Goal: Task Accomplishment & Management: Complete application form

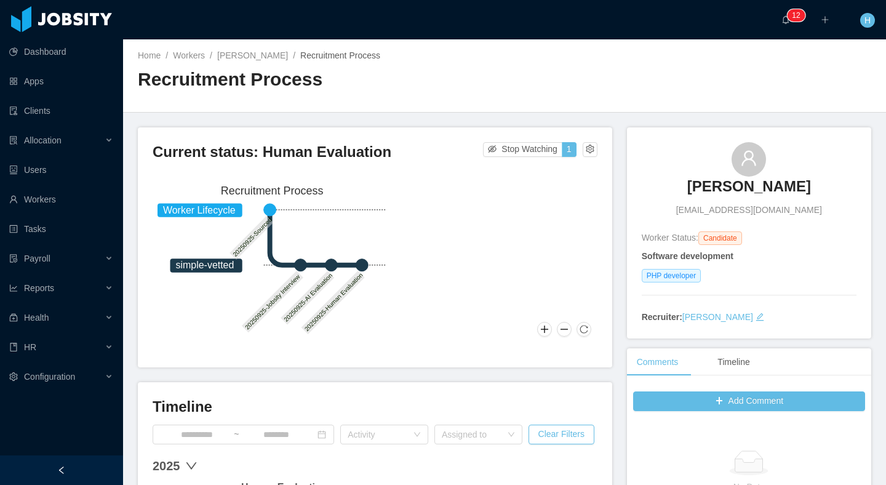
click at [597, 145] on div "Current status: Human Evaluation Stop Watching 1 Worker Lifecycle simple-vetted…" at bounding box center [375, 247] width 474 height 240
click at [587, 147] on button "button" at bounding box center [589, 149] width 15 height 15
click at [543, 171] on div "Reset process" at bounding box center [553, 169] width 70 height 20
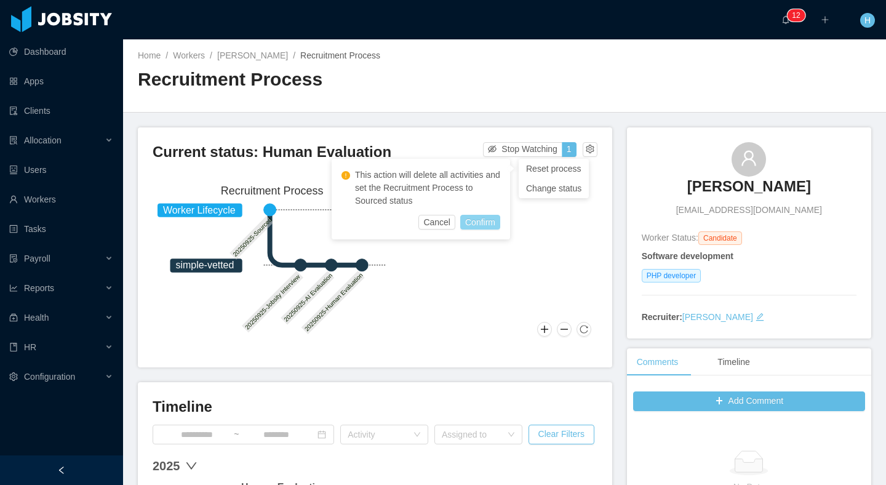
click at [469, 221] on button "Confirm" at bounding box center [480, 222] width 40 height 15
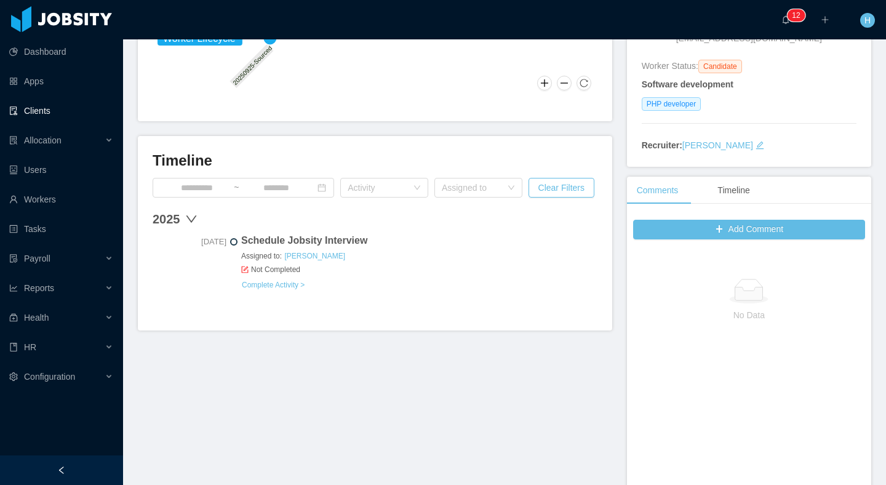
scroll to position [171, 0]
click at [304, 288] on link "Complete Activity >" at bounding box center [273, 285] width 64 height 10
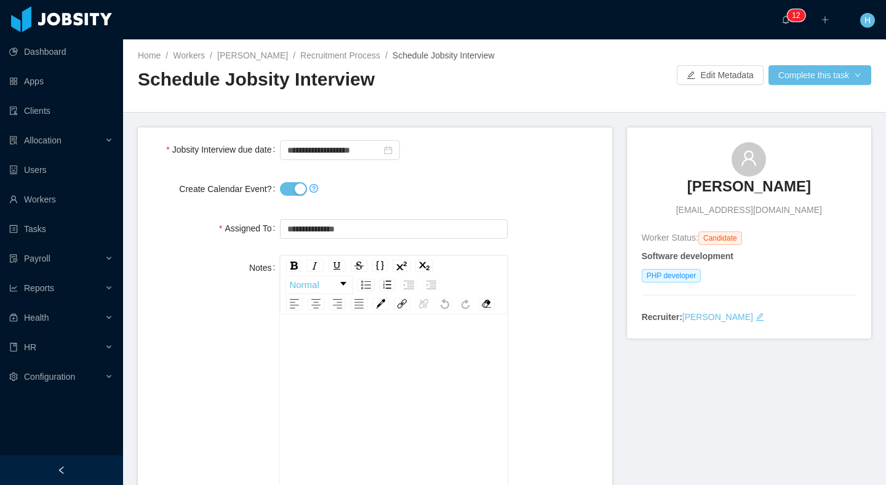
click at [294, 196] on button "Create Calendar Event?" at bounding box center [293, 189] width 27 height 14
click at [848, 85] on button "Complete this task" at bounding box center [819, 75] width 103 height 20
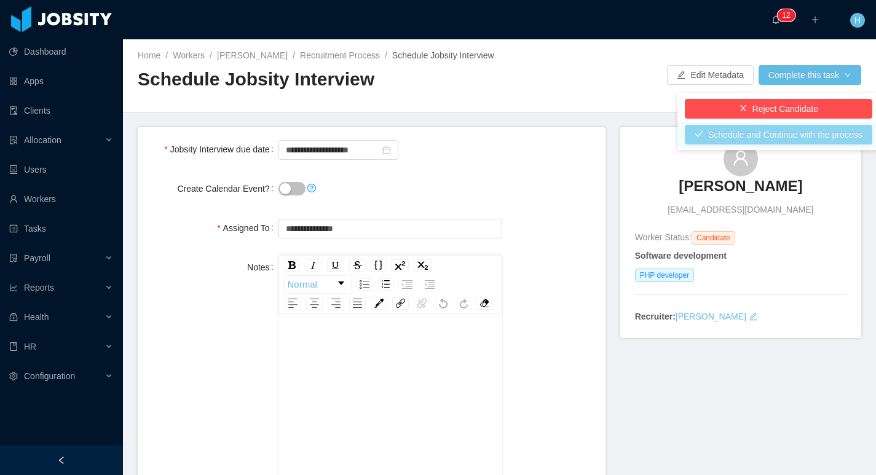
click at [744, 134] on button "Schedule and Continue with the process" at bounding box center [779, 135] width 188 height 20
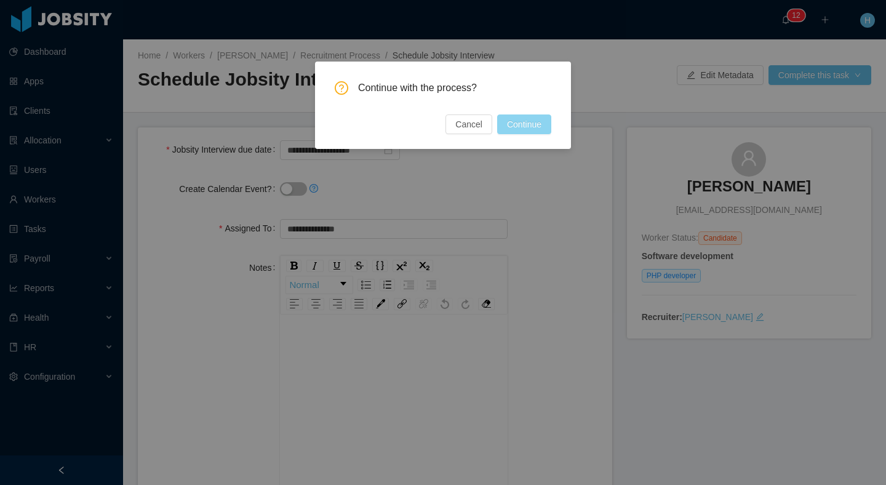
click at [530, 125] on button "Continue" at bounding box center [524, 124] width 54 height 20
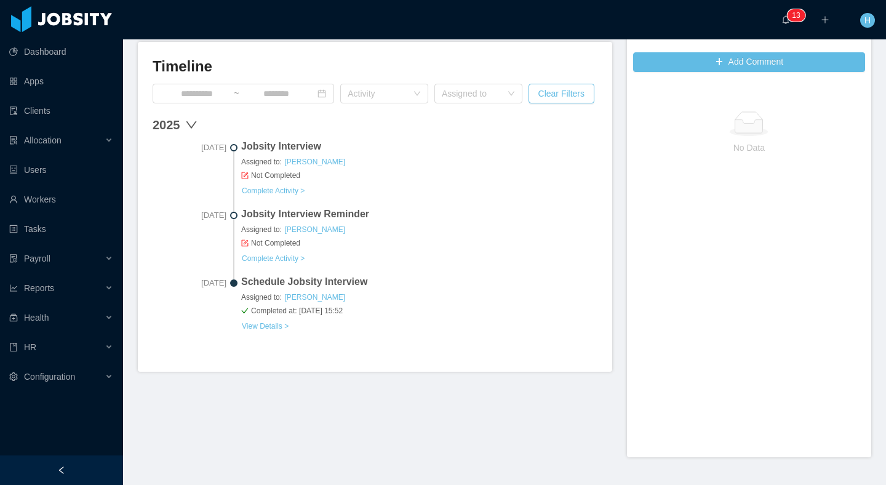
scroll to position [333, 0]
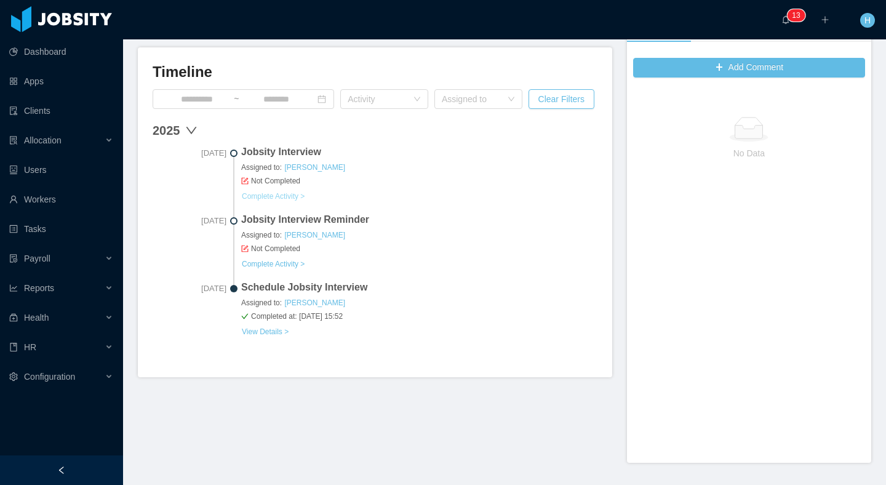
click at [264, 193] on link "Complete Activity >" at bounding box center [273, 196] width 64 height 10
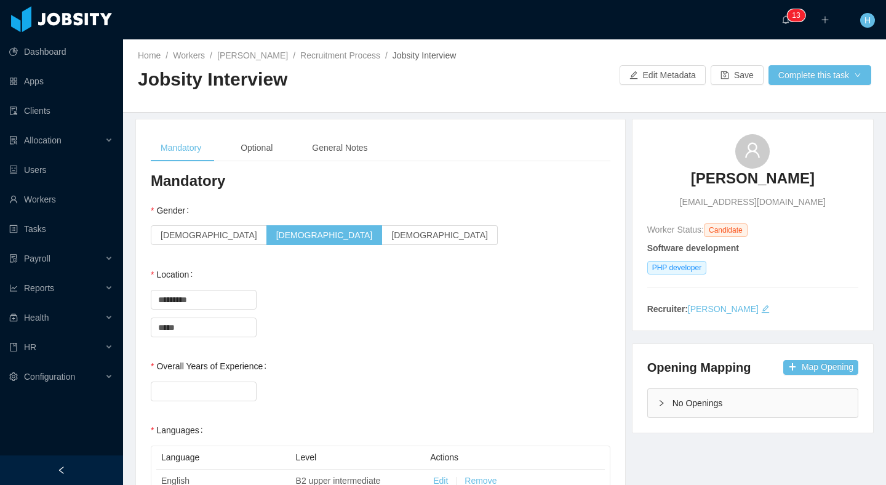
scroll to position [80, 0]
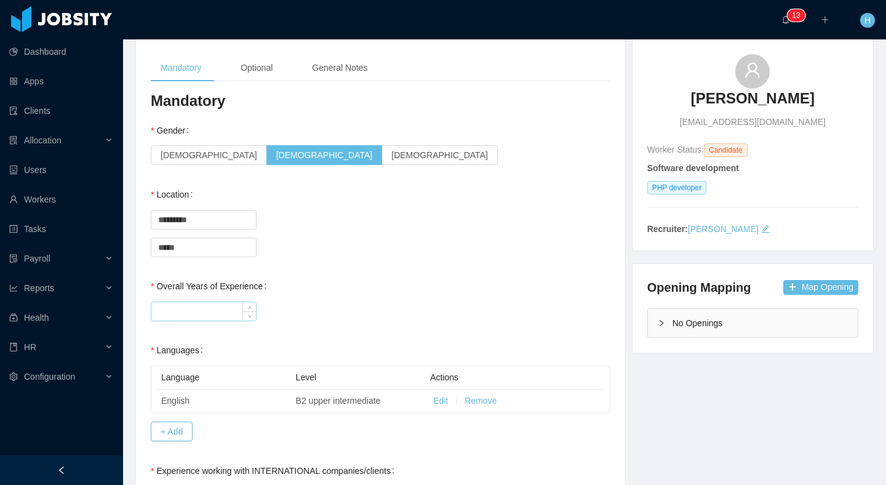
click at [194, 309] on input "Overall Years of Experience" at bounding box center [203, 311] width 105 height 18
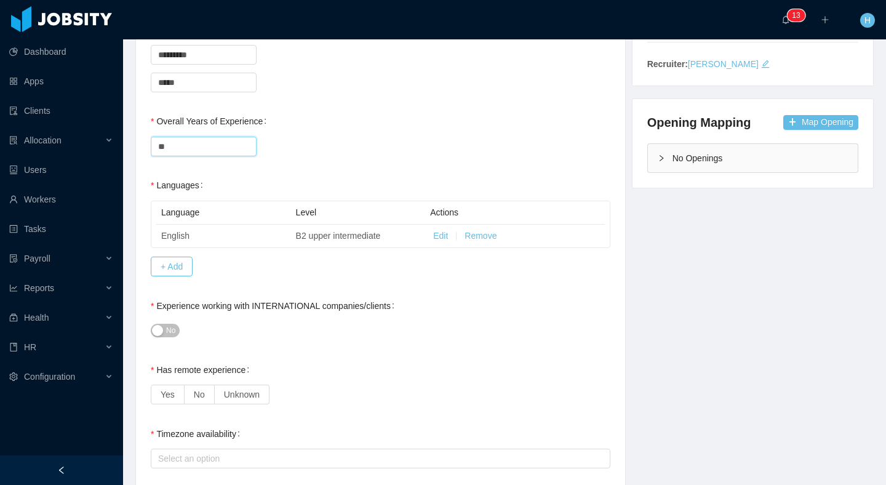
scroll to position [297, 0]
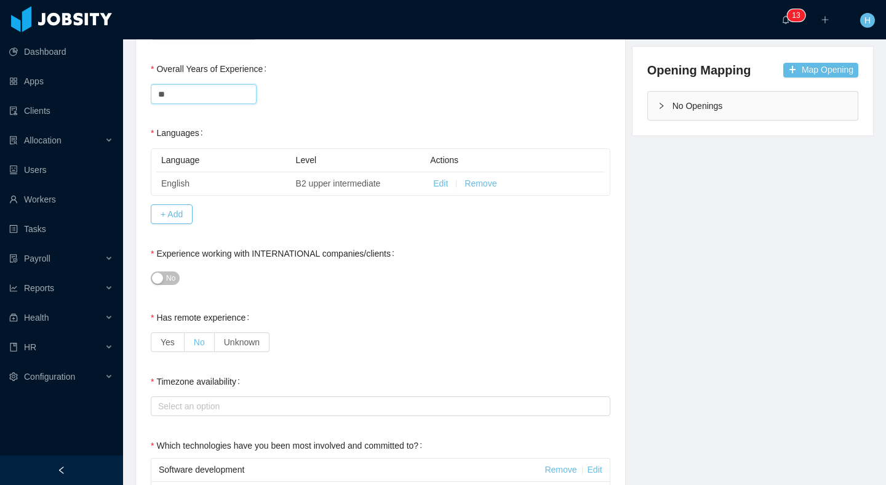
type input "**"
click at [190, 343] on label "No" at bounding box center [199, 342] width 30 height 20
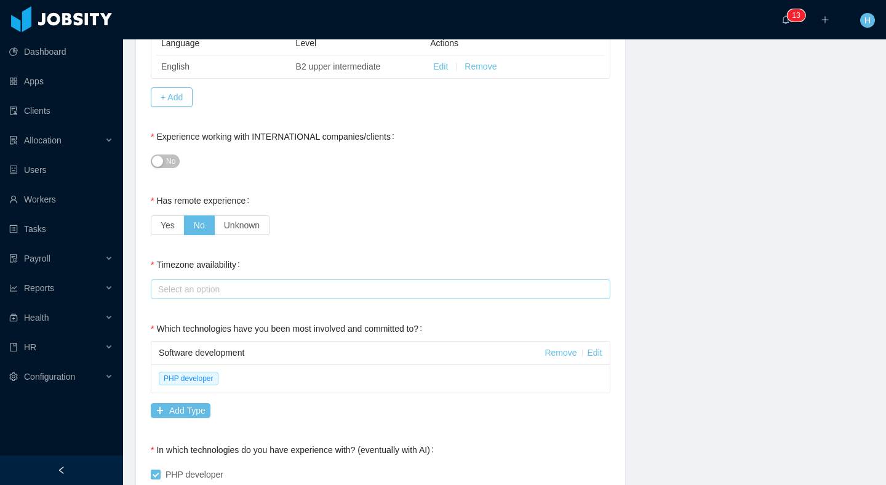
click at [198, 295] on div "Select an option" at bounding box center [377, 289] width 439 height 12
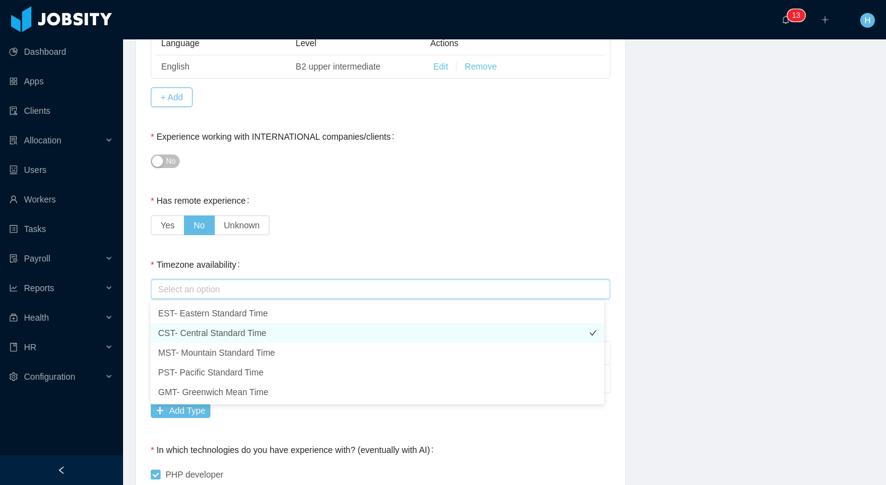
click at [215, 338] on li "CST- Central Standard Time" at bounding box center [377, 333] width 453 height 20
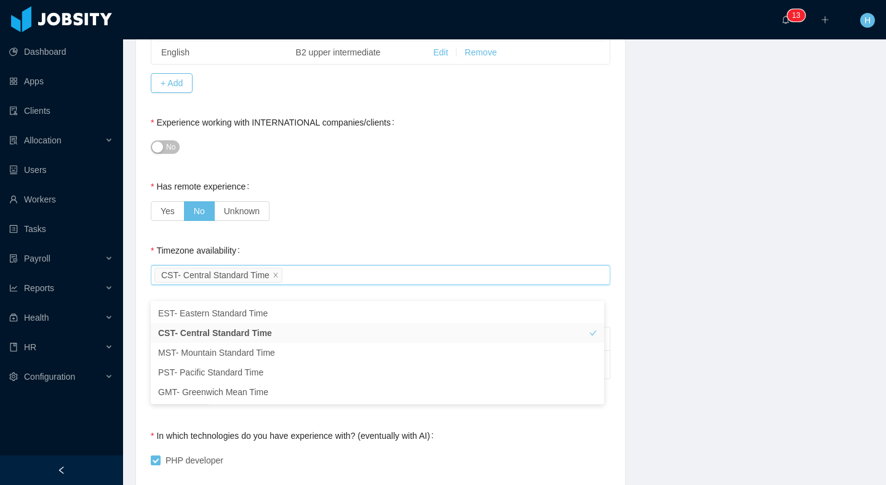
scroll to position [525, 0]
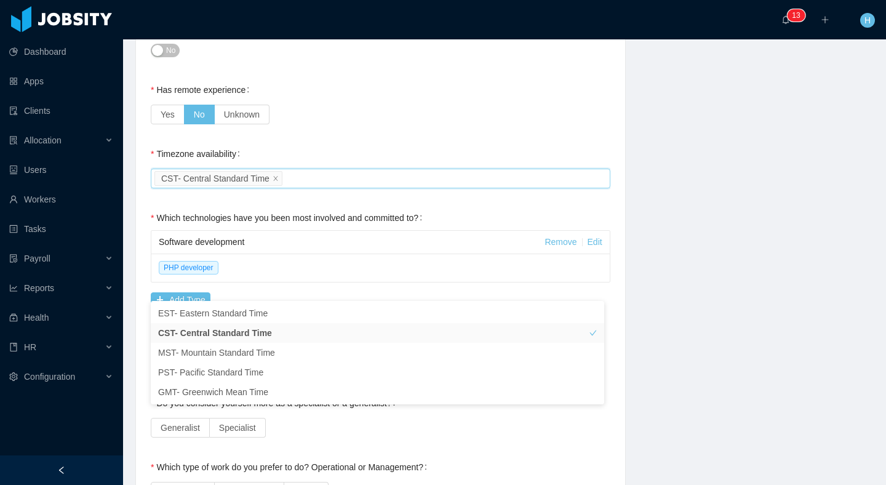
click at [468, 144] on div "Timezone availability Select an option CST- Central Standard Time" at bounding box center [380, 165] width 459 height 49
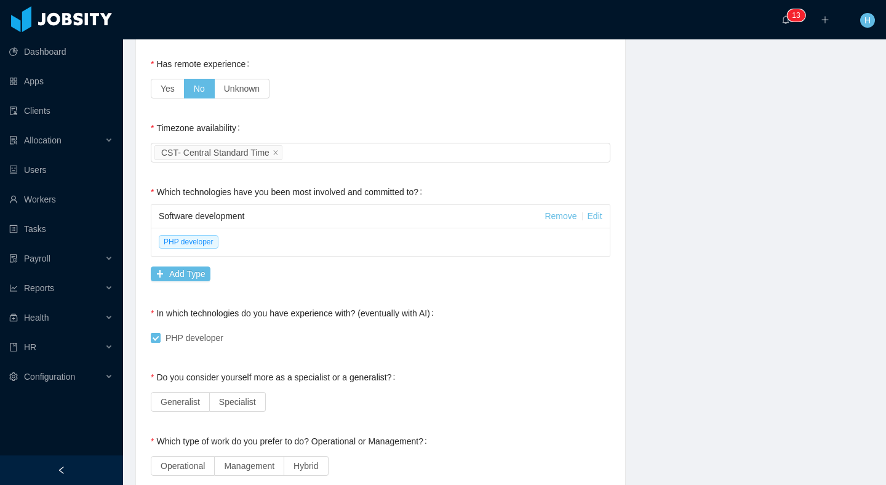
scroll to position [606, 0]
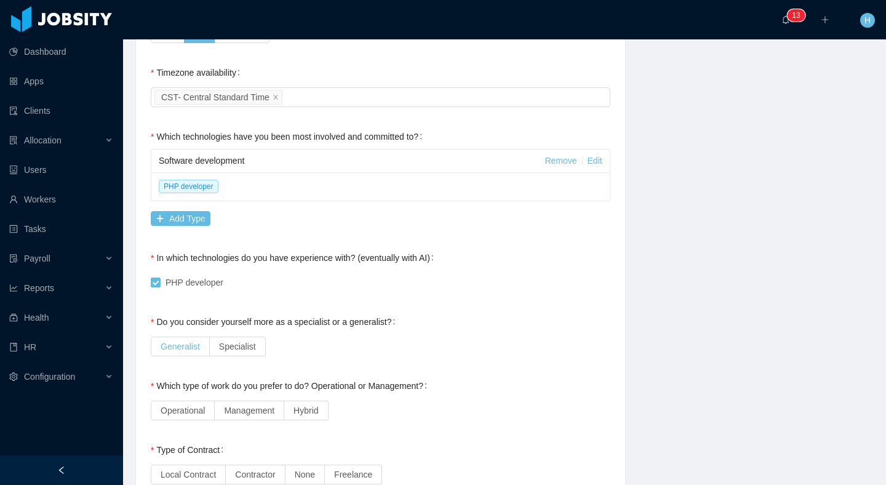
click at [191, 340] on label "Generalist" at bounding box center [180, 346] width 59 height 20
click at [250, 415] on label "Management" at bounding box center [249, 410] width 69 height 20
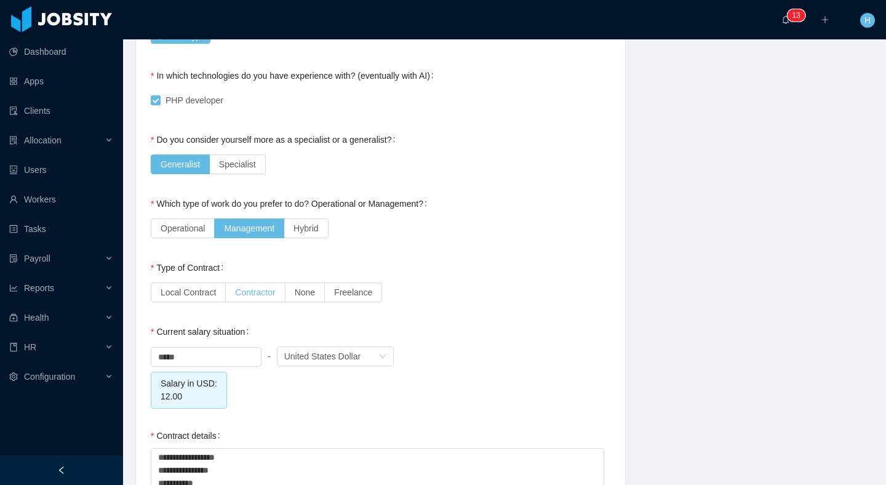
click at [272, 286] on label "Contractor" at bounding box center [255, 292] width 59 height 20
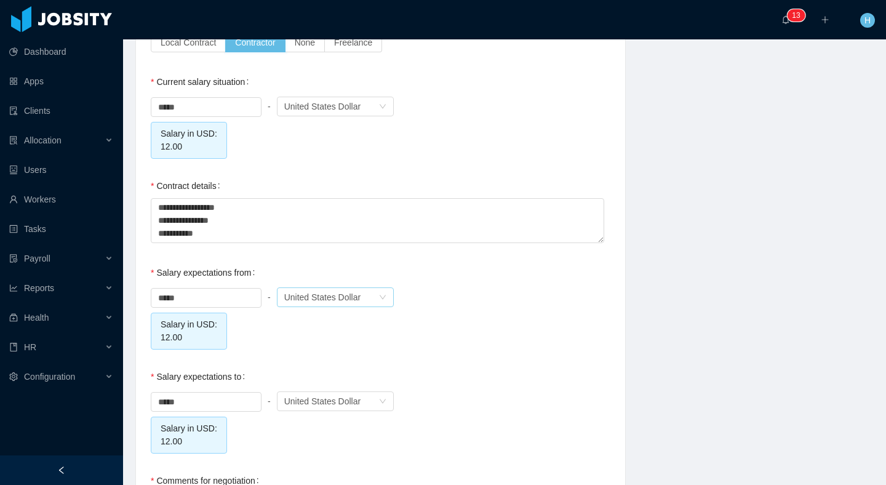
scroll to position [1165, 0]
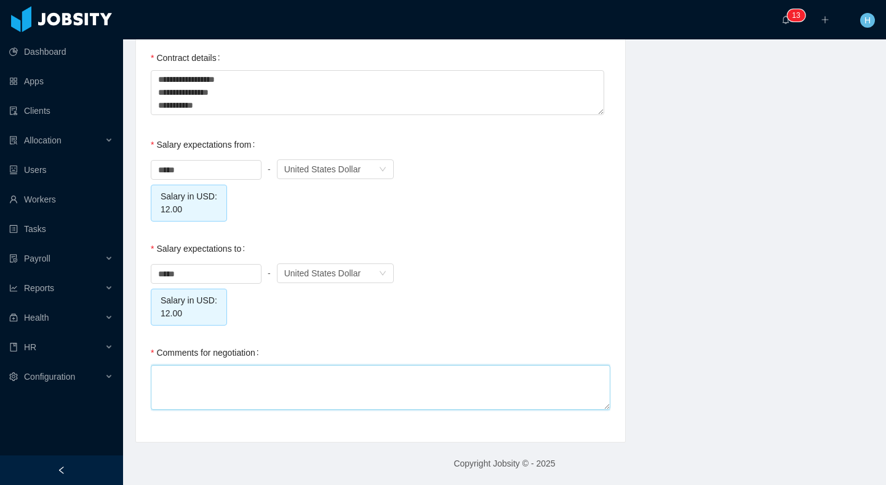
click at [240, 387] on textarea "Comments for negotiation" at bounding box center [380, 387] width 459 height 45
type textarea "*"
type textarea "**"
type textarea "***"
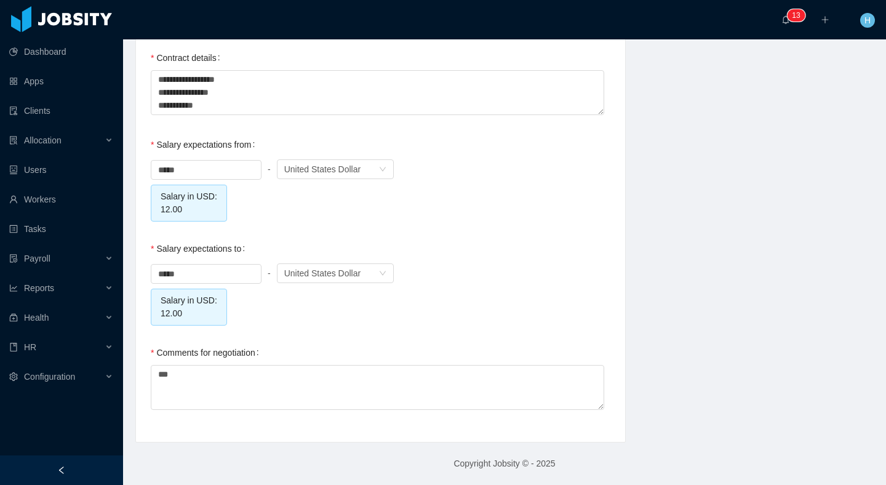
scroll to position [0, 0]
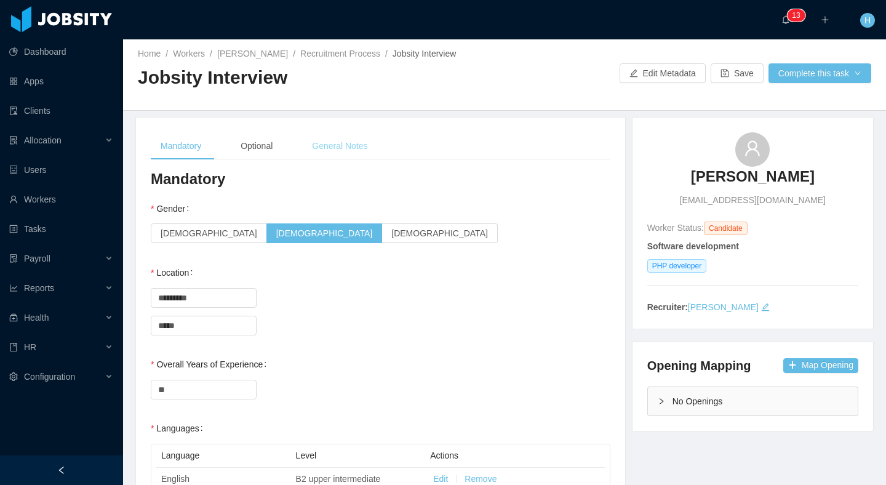
click at [334, 142] on div "General Notes" at bounding box center [339, 146] width 75 height 28
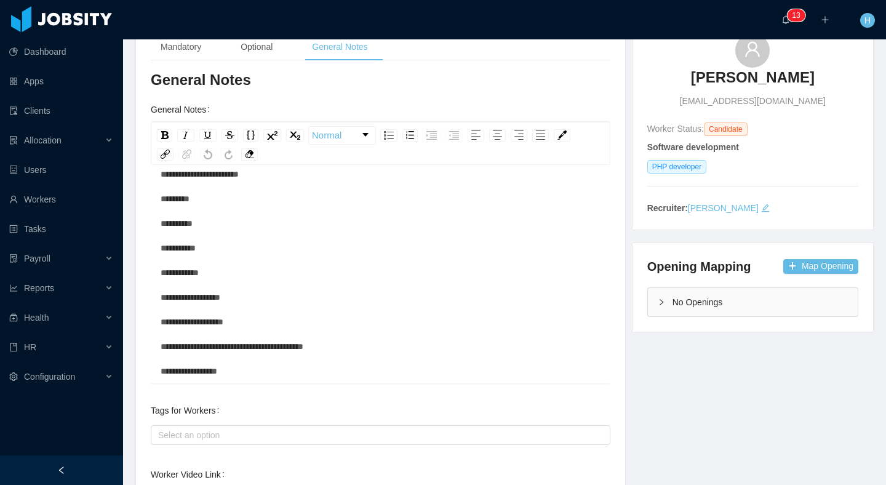
scroll to position [223, 0]
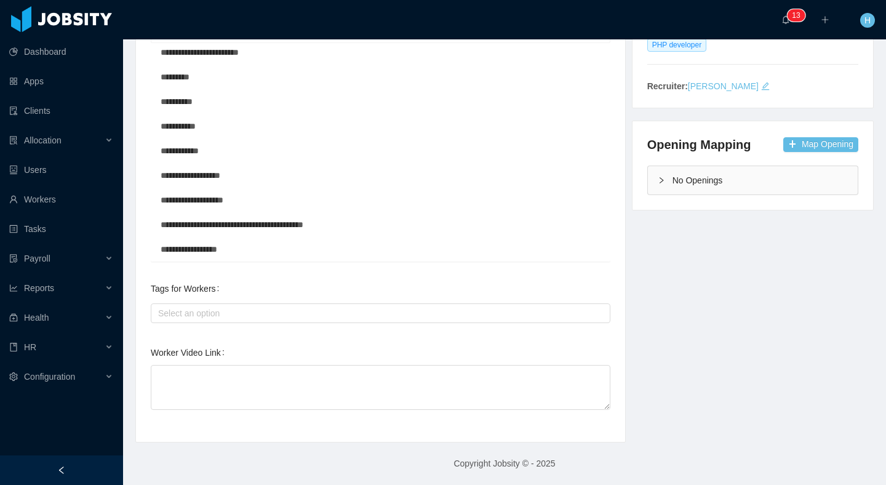
click at [662, 378] on div "**********" at bounding box center [504, 169] width 769 height 546
click at [272, 373] on textarea "Worker Video Link" at bounding box center [380, 387] width 459 height 45
paste textarea "**********"
type textarea "**********"
click at [643, 360] on div "**********" at bounding box center [504, 169] width 769 height 546
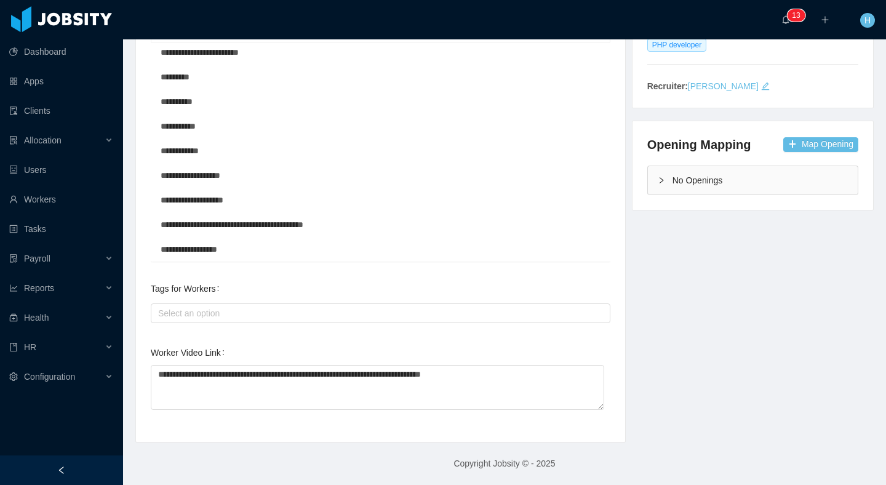
scroll to position [0, 0]
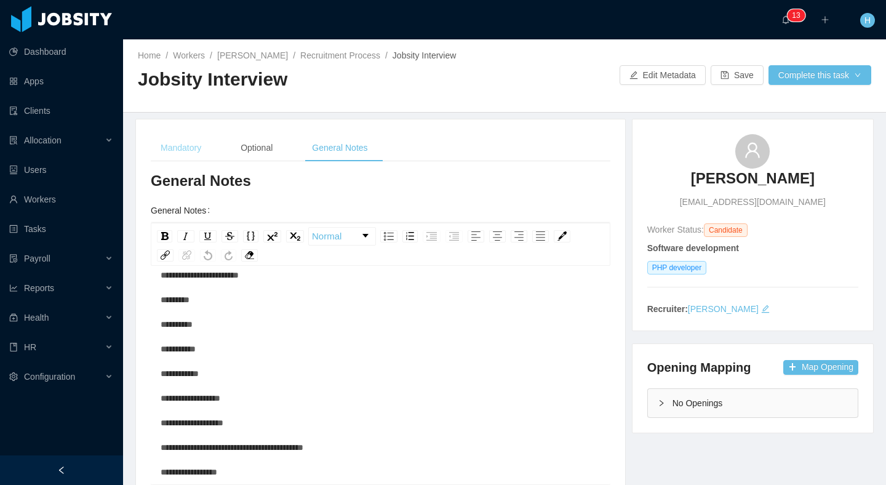
click at [191, 153] on div "Mandatory" at bounding box center [181, 148] width 60 height 28
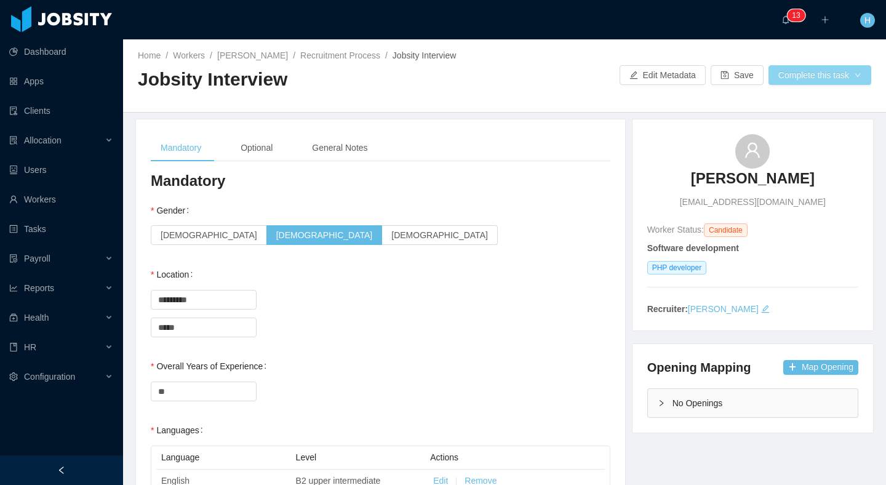
click at [811, 82] on button "Complete this task" at bounding box center [819, 75] width 103 height 20
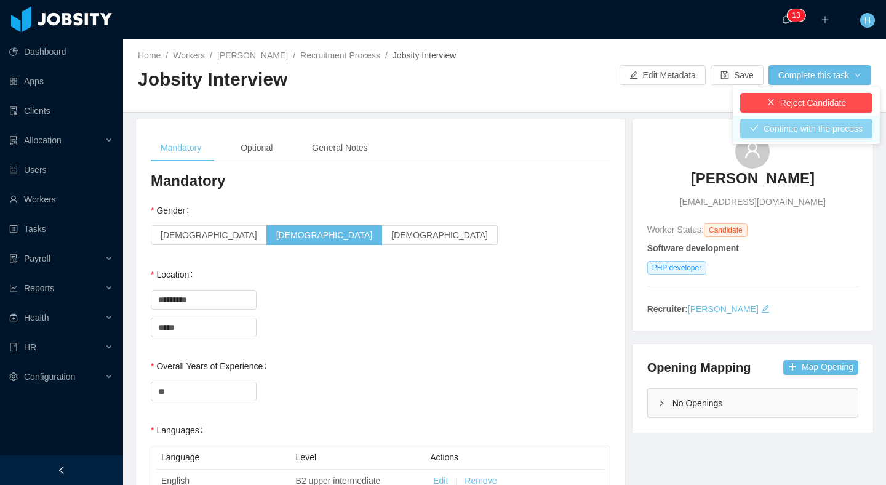
click at [770, 131] on button "Continue with the process" at bounding box center [806, 129] width 132 height 20
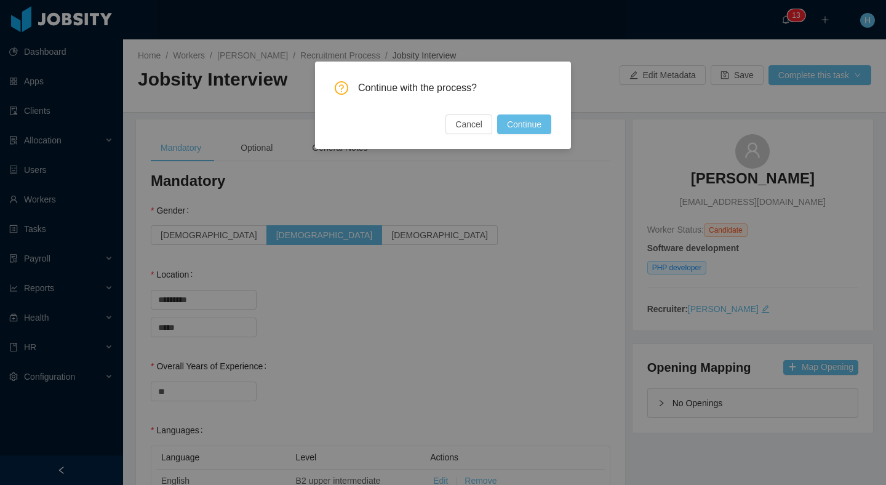
click at [563, 128] on div "Continue with the process? Cancel Continue" at bounding box center [443, 104] width 256 height 87
click at [542, 122] on button "Continue" at bounding box center [524, 124] width 54 height 20
